Goal: Information Seeking & Learning: Find specific fact

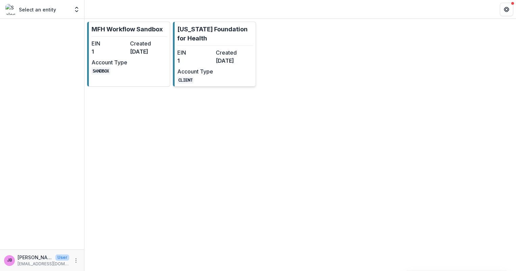
click at [193, 64] on div "EIN 1 Created [DATE] Account Type CLIENT" at bounding box center [214, 66] width 74 height 35
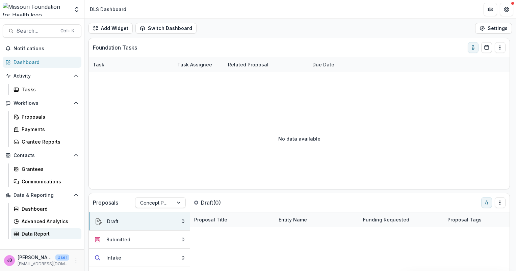
click at [29, 235] on div "Data Report" at bounding box center [49, 234] width 54 height 7
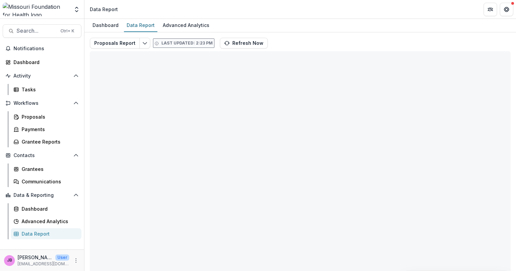
click at [29, 235] on div "Data Report" at bounding box center [49, 234] width 54 height 7
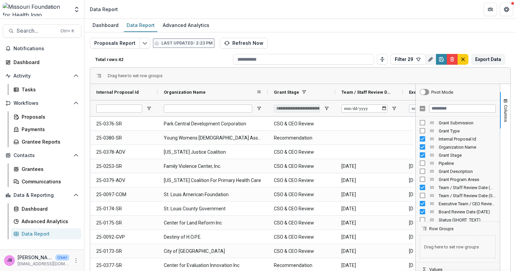
drag, startPoint x: 225, startPoint y: 92, endPoint x: 267, endPoint y: 99, distance: 43.1
click at [267, 99] on div at bounding box center [267, 92] width 3 height 16
click at [503, 109] on span "Columns" at bounding box center [505, 113] width 5 height 17
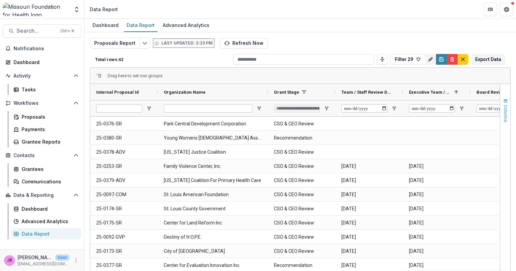
click at [503, 109] on span "Columns" at bounding box center [505, 113] width 5 height 17
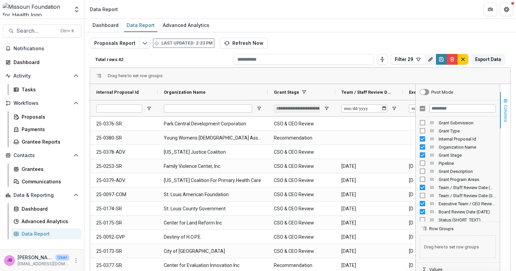
click at [505, 118] on span "Columns" at bounding box center [505, 113] width 5 height 17
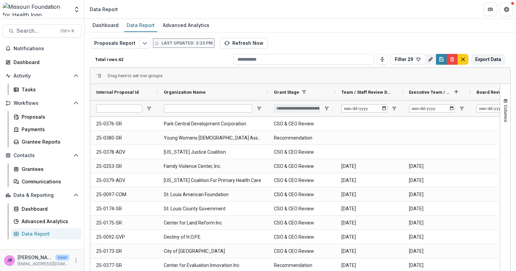
click at [479, 91] on span "Board Review Date (DATE)" at bounding box center [501, 92] width 50 height 5
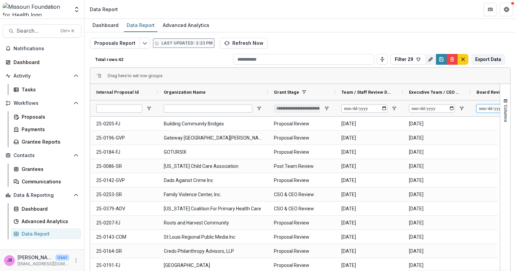
click at [485, 107] on input "Board Review Date (DATE) Filter Input" at bounding box center [499, 109] width 46 height 8
drag, startPoint x: 155, startPoint y: 93, endPoint x: 109, endPoint y: 91, distance: 46.3
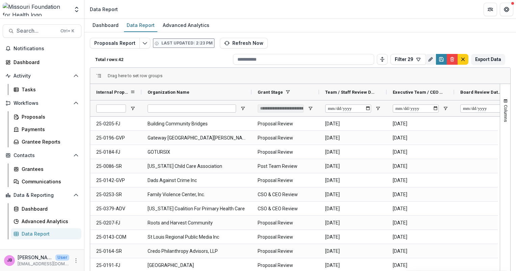
drag, startPoint x: 158, startPoint y: 92, endPoint x: 142, endPoint y: 90, distance: 16.3
click at [142, 90] on div at bounding box center [141, 92] width 3 height 16
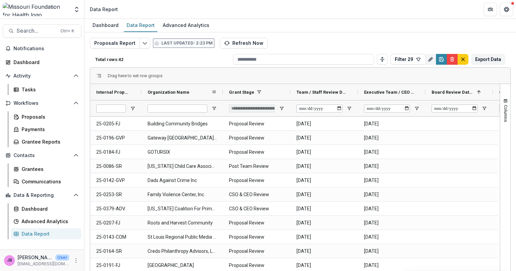
drag, startPoint x: 251, startPoint y: 93, endPoint x: 223, endPoint y: 93, distance: 28.7
click at [223, 93] on div at bounding box center [222, 92] width 3 height 16
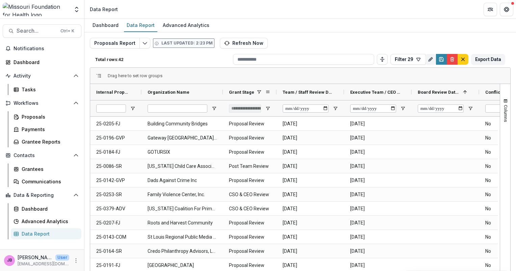
drag, startPoint x: 290, startPoint y: 92, endPoint x: 276, endPoint y: 99, distance: 15.3
click at [276, 99] on div at bounding box center [276, 92] width 3 height 16
click at [459, 109] on input "Board Review Date (DATE) Filter Input" at bounding box center [441, 109] width 46 height 8
type input "**********"
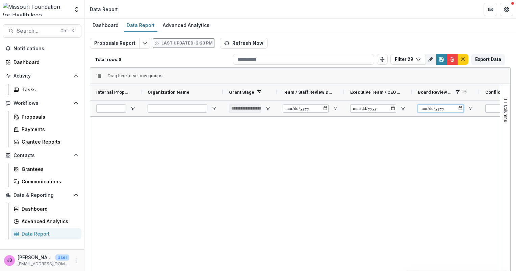
type input "***"
click at [461, 108] on input "**********" at bounding box center [441, 109] width 46 height 8
click at [395, 107] on input "Executive Team / CEO Review Date (DATE) Filter Input" at bounding box center [373, 109] width 46 height 8
click at [394, 107] on input "Executive Team / CEO Review Date (DATE) Filter Input" at bounding box center [373, 109] width 46 height 8
type input "**********"
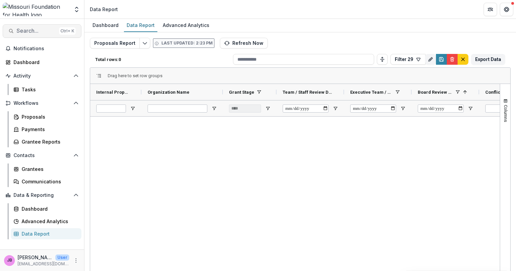
click at [27, 28] on span "Search..." at bounding box center [37, 31] width 40 height 6
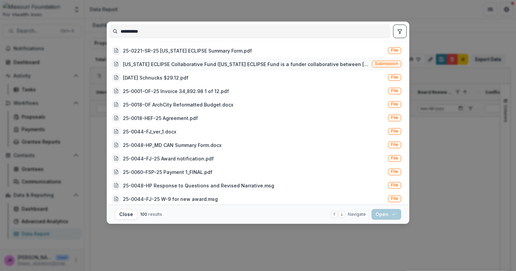
type input "**********"
click at [173, 61] on div "[US_STATE] ECLIPSE Collaborative Fund ([US_STATE] ECLIPSE Fund is a funder coll…" at bounding box center [246, 64] width 246 height 7
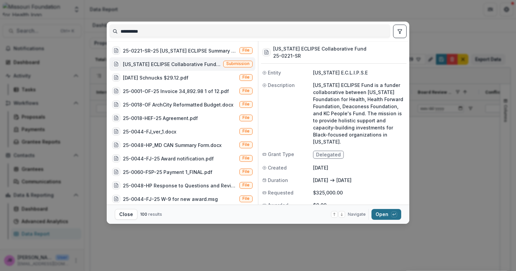
click at [393, 214] on icon "button" at bounding box center [394, 215] width 4 height 4
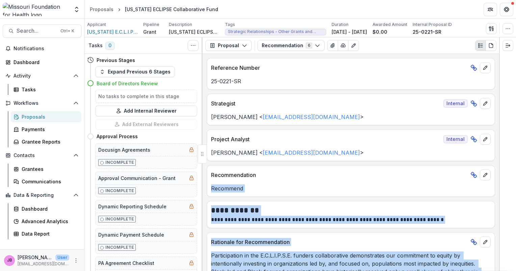
drag, startPoint x: 499, startPoint y: 144, endPoint x: 497, endPoint y: 172, distance: 28.1
click at [497, 172] on div "Tasks 0 Show Cancelled Tasks Previous Stages Expand Previous 6 Stages Board of …" at bounding box center [299, 154] width 431 height 234
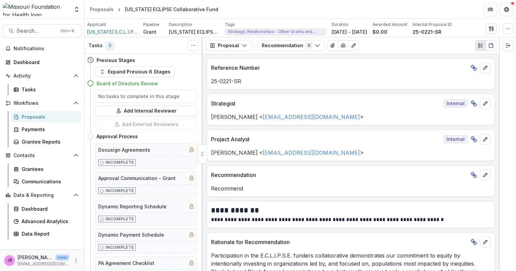
click at [372, 173] on p "Recommendation" at bounding box center [339, 175] width 257 height 8
click at [316, 46] on icon "button" at bounding box center [317, 45] width 5 height 5
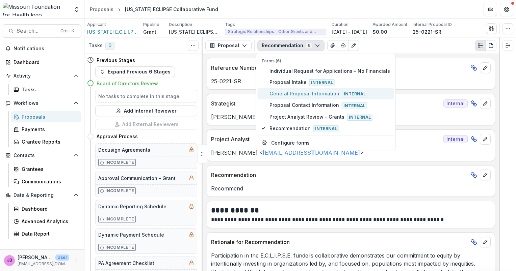
click at [297, 92] on span "General Proposal Information Internal" at bounding box center [329, 93] width 121 height 7
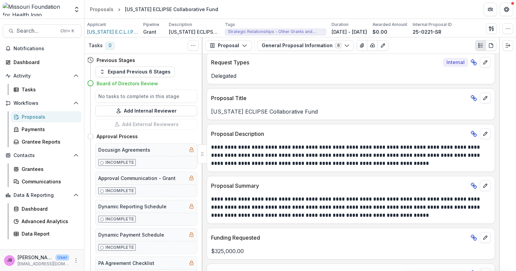
scroll to position [150, 0]
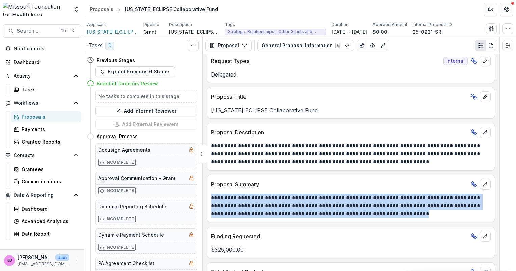
drag, startPoint x: 212, startPoint y: 195, endPoint x: 417, endPoint y: 210, distance: 204.7
click at [417, 210] on p "**********" at bounding box center [350, 206] width 278 height 24
drag, startPoint x: 417, startPoint y: 210, endPoint x: 362, endPoint y: 206, distance: 54.8
copy p "**********"
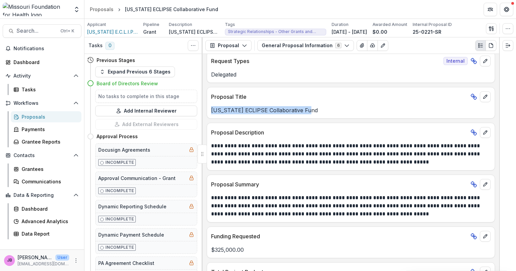
drag, startPoint x: 310, startPoint y: 108, endPoint x: 213, endPoint y: 106, distance: 97.2
click at [213, 106] on p "[US_STATE] ECLIPSE Collaborative Fund" at bounding box center [350, 110] width 279 height 8
drag, startPoint x: 213, startPoint y: 106, endPoint x: 235, endPoint y: 110, distance: 22.3
copy p "[US_STATE] ECLIPSE Collaborative Fund"
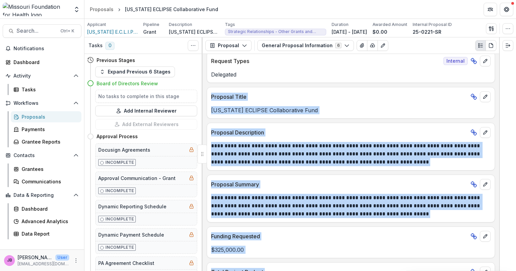
drag, startPoint x: 499, startPoint y: 108, endPoint x: 497, endPoint y: 81, distance: 27.1
click at [497, 81] on div "Tasks 0 Show Cancelled Tasks Previous Stages Expand Previous 6 Stages Board of …" at bounding box center [299, 154] width 431 height 234
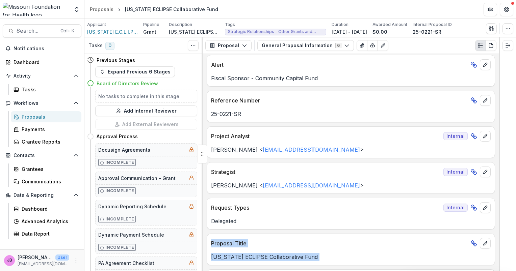
scroll to position [0, 0]
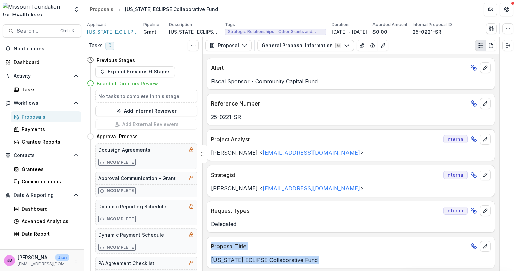
click at [126, 30] on span "[US_STATE] E.C.L.I.P.S.E" at bounding box center [112, 31] width 51 height 7
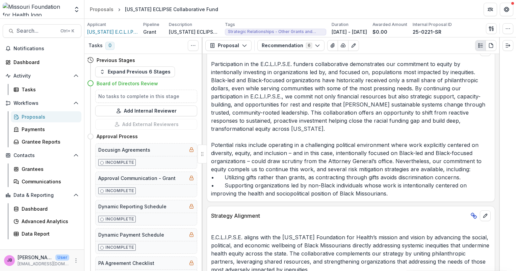
scroll to position [202, 0]
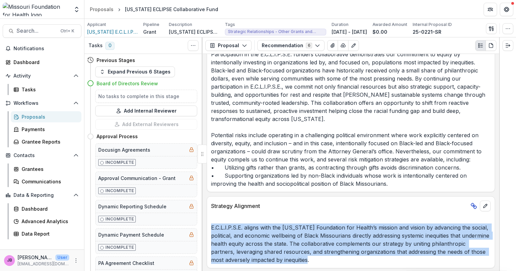
drag, startPoint x: 356, startPoint y: 258, endPoint x: 210, endPoint y: 224, distance: 150.0
click at [210, 224] on div "E.C.L.I.P.S.E. aligns with the [US_STATE] Foundation for Health’s mission and v…" at bounding box center [351, 240] width 288 height 49
drag, startPoint x: 210, startPoint y: 224, endPoint x: 242, endPoint y: 240, distance: 35.9
copy p "E.C.L.I.P.S.E. aligns with the [US_STATE] Foundation for Health’s mission and v…"
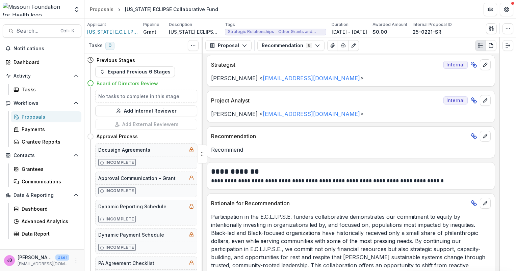
scroll to position [31, 0]
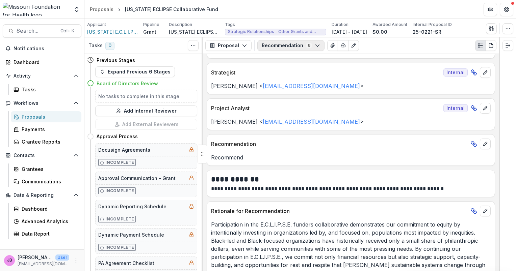
click at [315, 43] on button "Recommendation 6" at bounding box center [290, 45] width 67 height 11
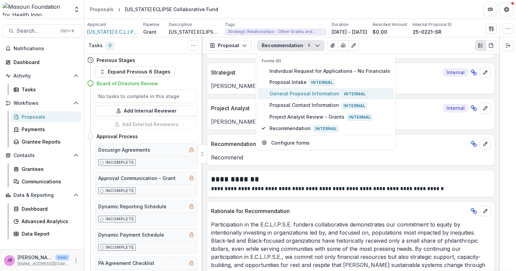
click at [301, 93] on span "General Proposal Information Internal" at bounding box center [329, 93] width 121 height 7
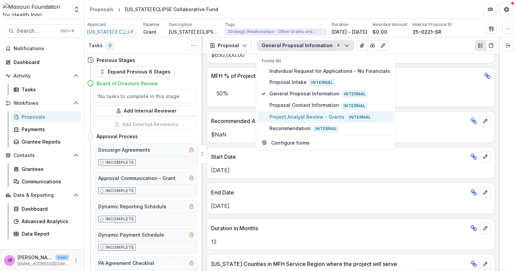
scroll to position [407, 0]
